Goal: Information Seeking & Learning: Learn about a topic

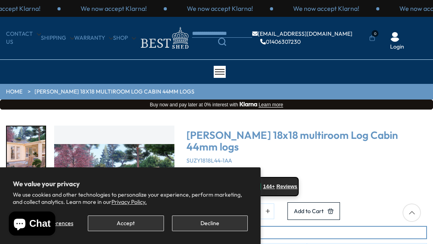
click at [129, 224] on button "Accept" at bounding box center [126, 223] width 76 height 16
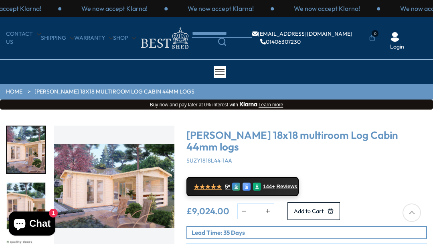
click at [108, 206] on img "1 / 7" at bounding box center [114, 185] width 120 height 120
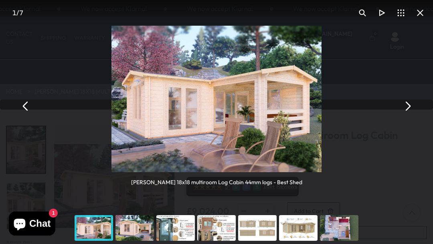
click at [408, 103] on button "You can close this modal content with the ESC key" at bounding box center [407, 105] width 19 height 19
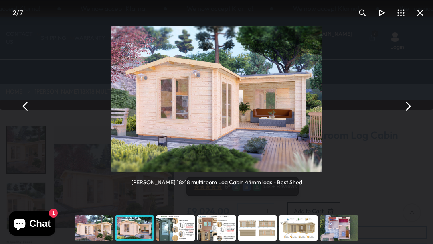
click at [408, 103] on button "You can close this modal content with the ESC key" at bounding box center [407, 105] width 19 height 19
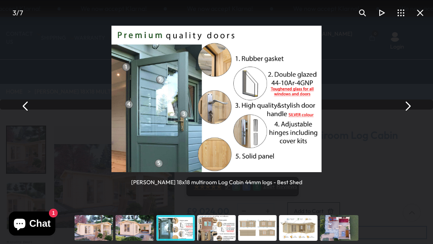
click at [406, 106] on button "You can close this modal content with the ESC key" at bounding box center [407, 105] width 19 height 19
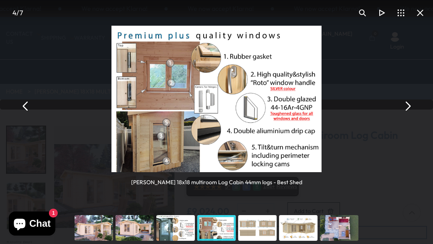
click at [404, 107] on button "You can close this modal content with the ESC key" at bounding box center [407, 105] width 19 height 19
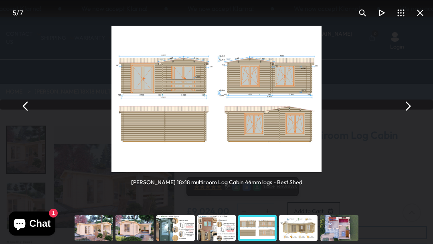
click at [406, 106] on button "You can close this modal content with the ESC key" at bounding box center [407, 105] width 19 height 19
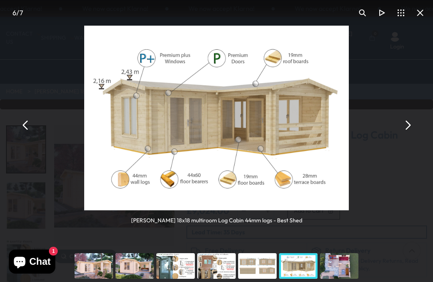
click at [409, 125] on button "You can close this modal content with the ESC key" at bounding box center [407, 124] width 19 height 19
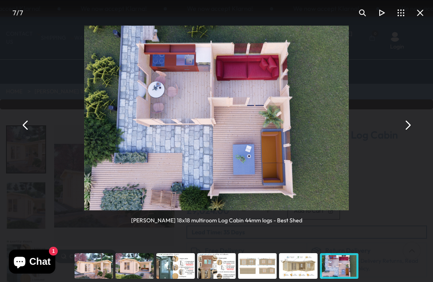
click at [411, 127] on button "You can close this modal content with the ESC key" at bounding box center [407, 124] width 19 height 19
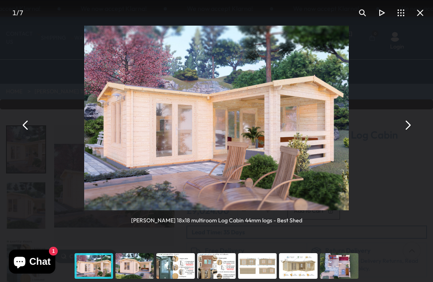
click at [406, 124] on button "You can close this modal content with the ESC key" at bounding box center [407, 124] width 19 height 19
